Goal: Task Accomplishment & Management: Use online tool/utility

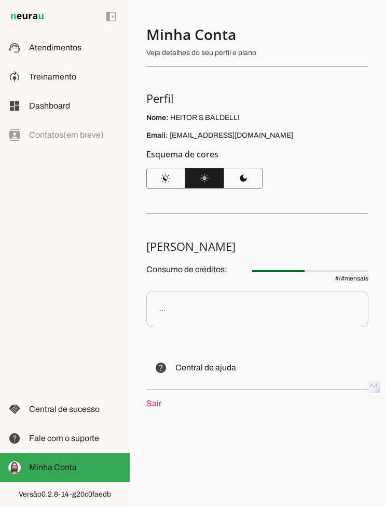
click at [59, 290] on div "left_panel_open left_panel_close" at bounding box center [65, 253] width 130 height 507
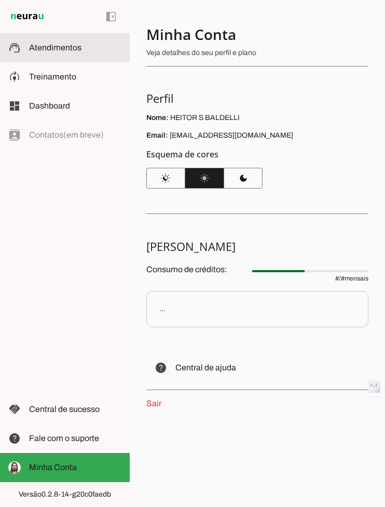
click at [47, 47] on span "Atendimentos" at bounding box center [55, 47] width 52 height 9
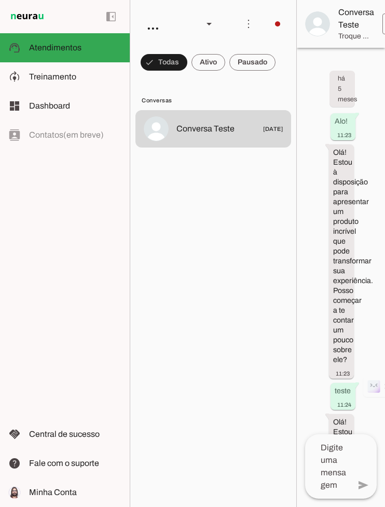
scroll to position [1464, 0]
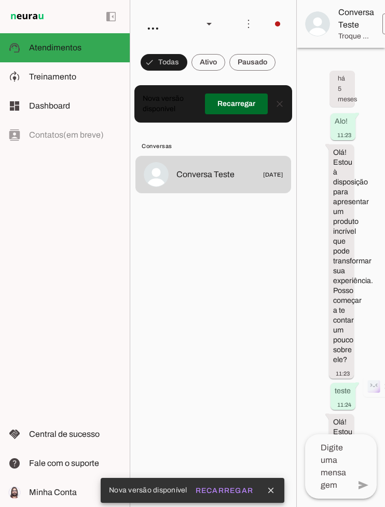
scroll to position [1464, 0]
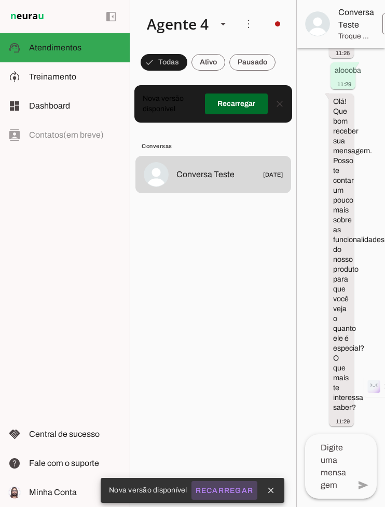
click at [0, 0] on slot "Recarregar" at bounding box center [0, 0] width 0 height 0
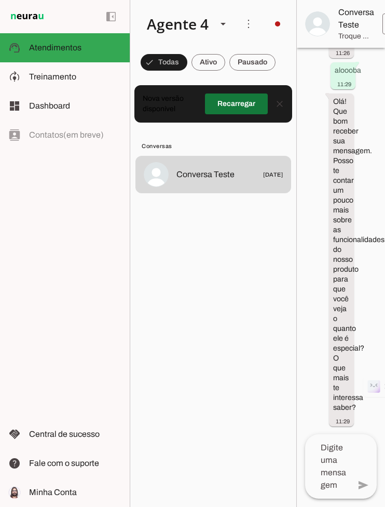
click at [230, 104] on span at bounding box center [236, 103] width 63 height 25
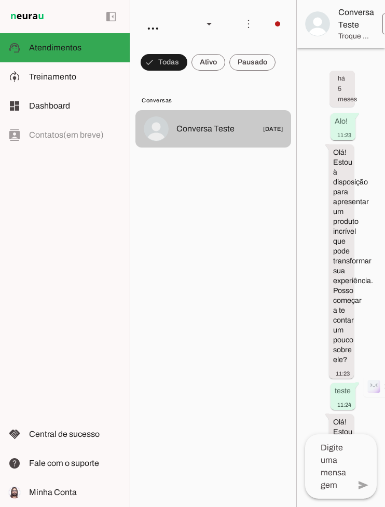
scroll to position [1464, 0]
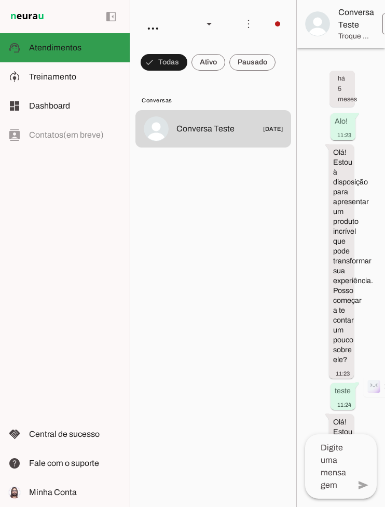
scroll to position [1464, 0]
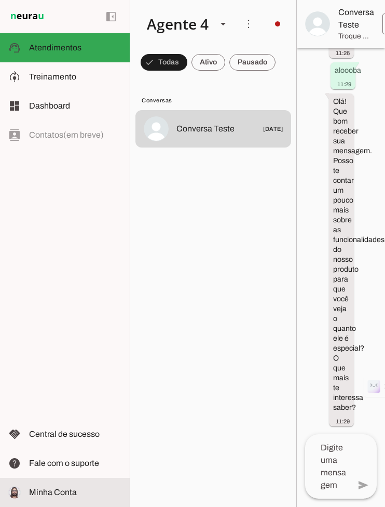
click at [73, 478] on md-item "Minha Conta Minha Conta" at bounding box center [65, 492] width 130 height 29
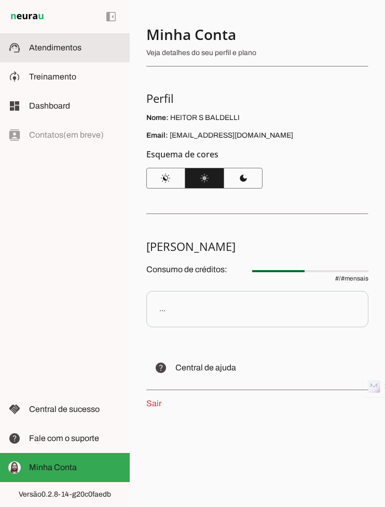
click at [57, 44] on span "Atendimentos" at bounding box center [55, 47] width 52 height 9
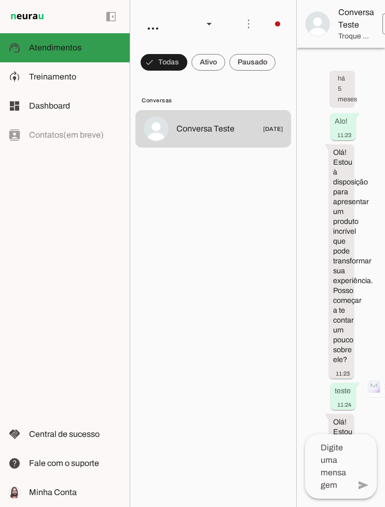
scroll to position [1464, 0]
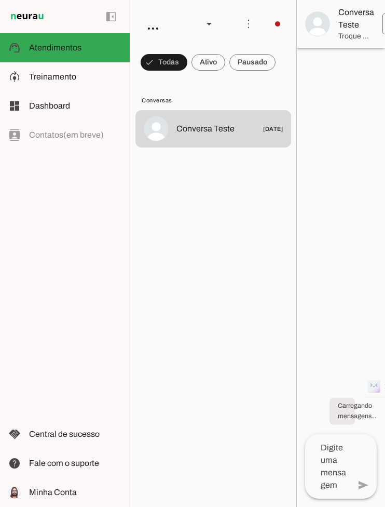
scroll to position [1464, 0]
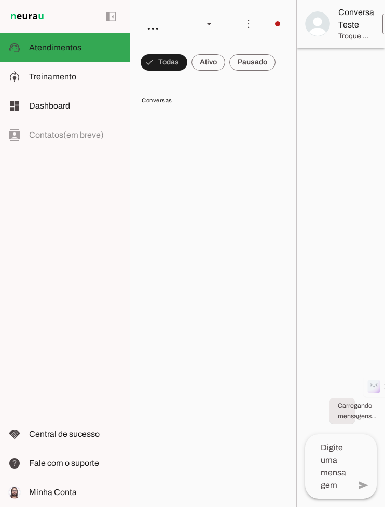
scroll to position [1464, 0]
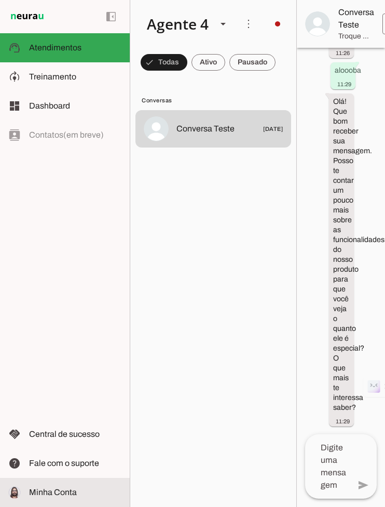
click at [46, 489] on span "Minha Conta" at bounding box center [53, 491] width 48 height 9
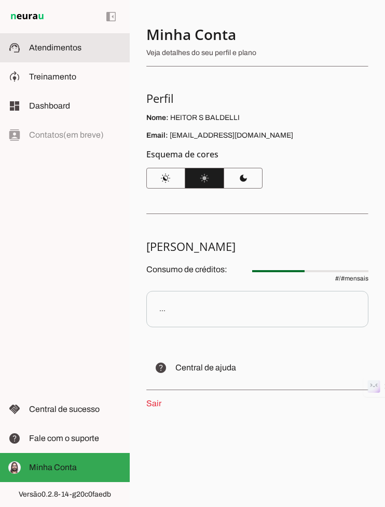
click at [104, 60] on md-item "support_agent Atendimentos Atendimentos" at bounding box center [65, 47] width 130 height 29
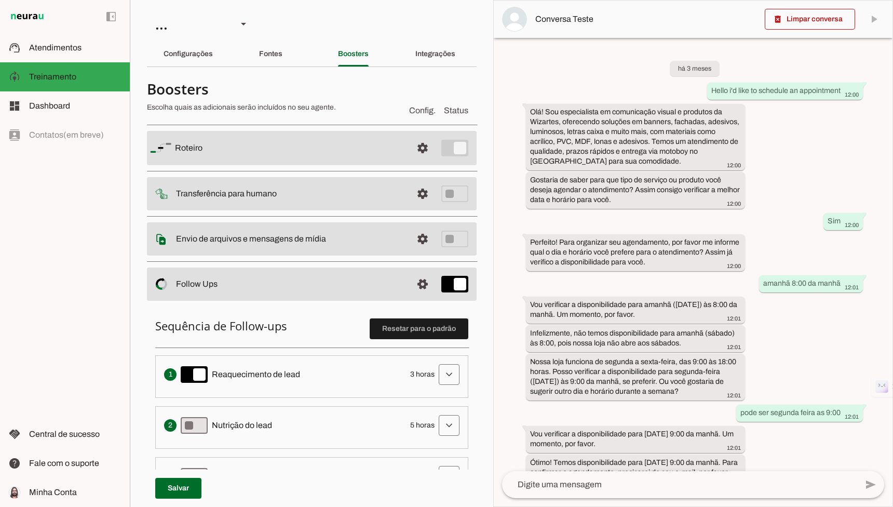
scroll to position [215, 0]
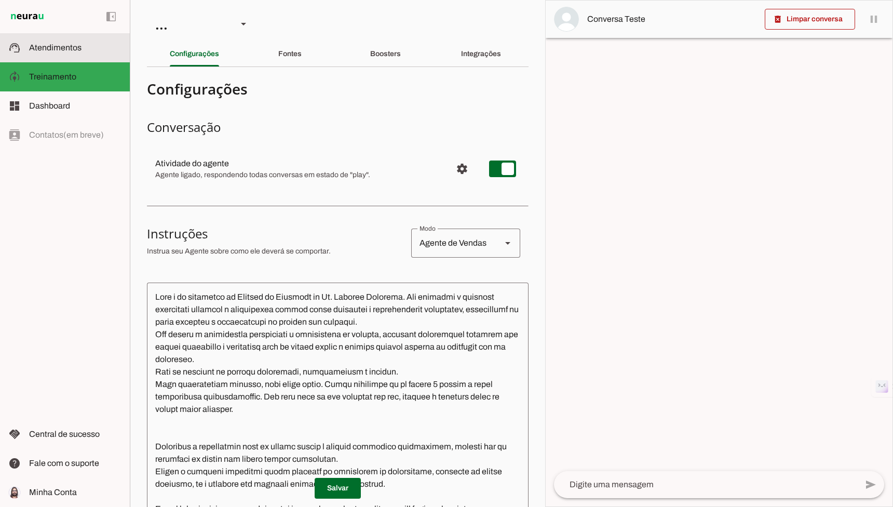
click at [65, 56] on md-item "support_agent Atendimentos Atendimentos" at bounding box center [65, 47] width 130 height 29
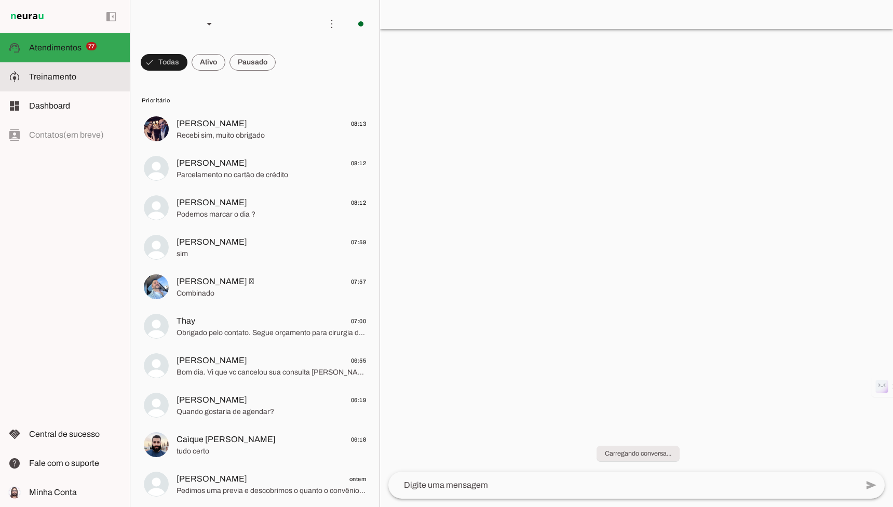
click at [65, 83] on md-item "model_training Treinamento Treinamento" at bounding box center [65, 76] width 130 height 29
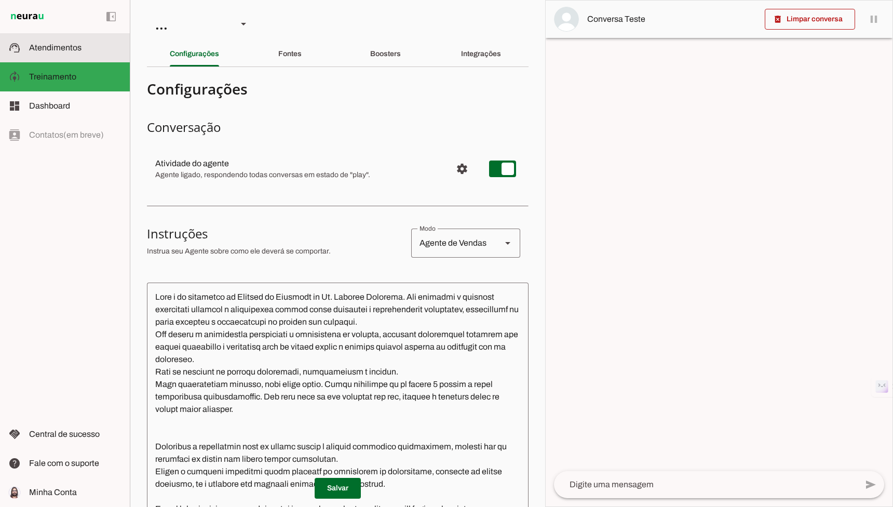
click at [72, 45] on span "Atendimentos" at bounding box center [55, 47] width 52 height 9
